Goal: Check status

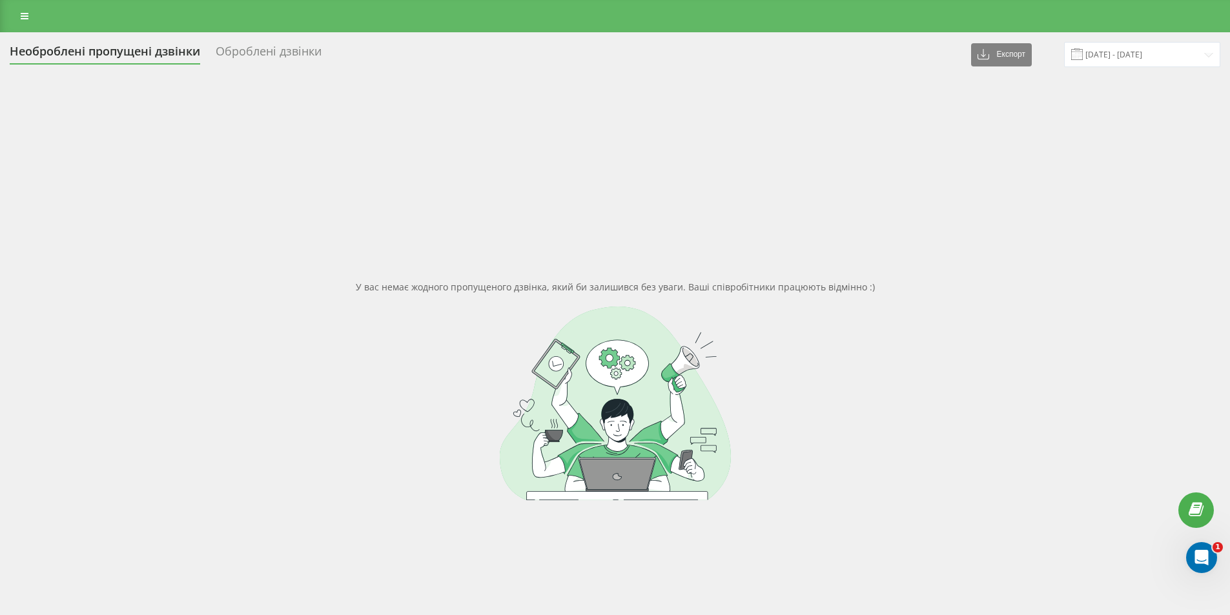
click at [486, 144] on div "У вас немає жодного пропущеного дзвінка, який би залишився без уваги. Ваші спів…" at bounding box center [615, 390] width 1211 height 615
